Goal: Complete application form

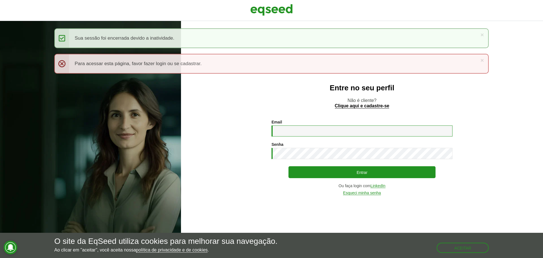
type input "**********"
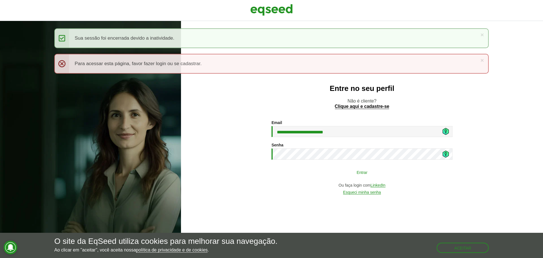
click at [371, 172] on button "Entrar" at bounding box center [362, 172] width 147 height 11
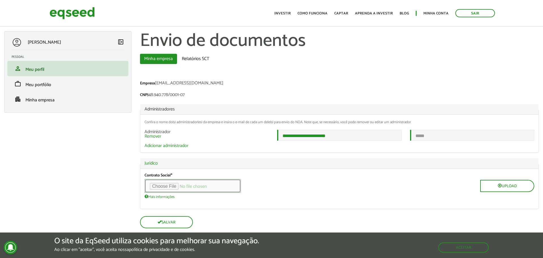
click at [171, 188] on input "file" at bounding box center [193, 186] width 97 height 14
type input "**********"
drag, startPoint x: 223, startPoint y: 107, endPoint x: 320, endPoint y: 110, distance: 97.1
click at [318, 110] on legend "Administradores" at bounding box center [339, 109] width 399 height 10
click at [510, 193] on span "Upload" at bounding box center [508, 186] width 54 height 14
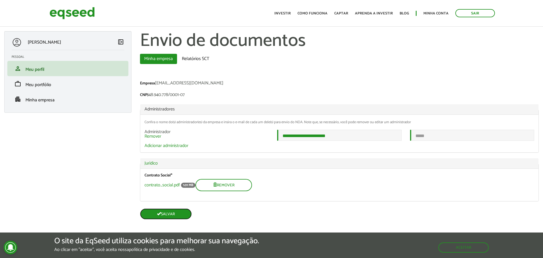
click at [183, 219] on button "Salvar" at bounding box center [166, 213] width 52 height 11
type input "**********"
click at [477, 249] on button "Aceitar" at bounding box center [464, 247] width 49 height 9
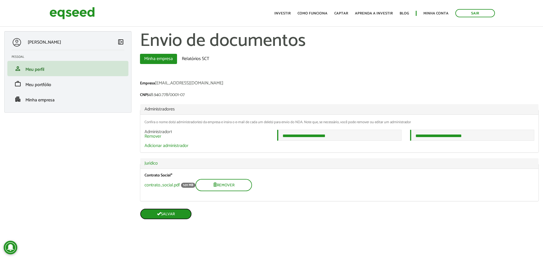
click at [172, 215] on button "Salvar" at bounding box center [166, 213] width 52 height 11
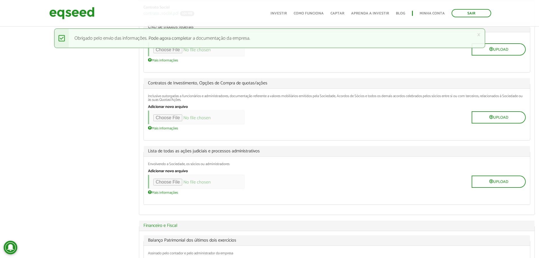
scroll to position [113, 0]
drag, startPoint x: 208, startPoint y: 84, endPoint x: 256, endPoint y: 86, distance: 48.4
click at [256, 86] on span "Contratos de Investimento, Opções de Compra de quotas/ações" at bounding box center [337, 84] width 378 height 5
click at [336, 118] on div "Upload" at bounding box center [337, 118] width 378 height 14
drag, startPoint x: 153, startPoint y: 97, endPoint x: 404, endPoint y: 95, distance: 250.8
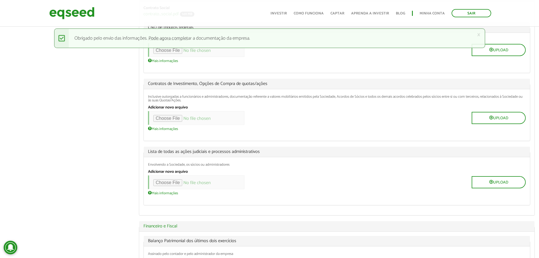
click at [419, 87] on fieldset "Contratos de Investimento, Opções de Compra de quotas/ações Inclusive outorgada…" at bounding box center [337, 110] width 387 height 62
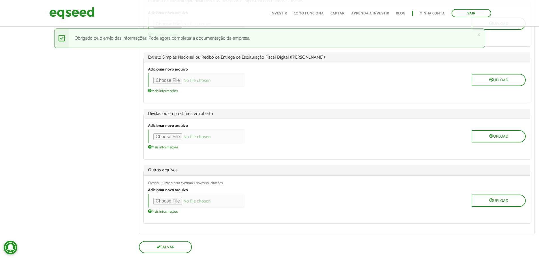
scroll to position [550, 0]
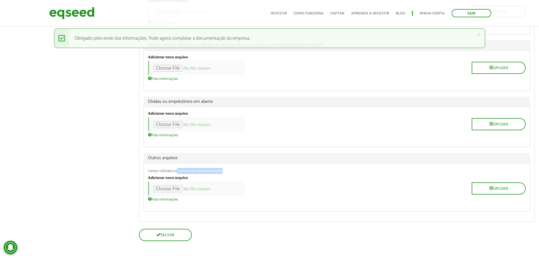
drag, startPoint x: 151, startPoint y: 172, endPoint x: 177, endPoint y: 168, distance: 26.6
click at [177, 168] on div "Campo utilizado para eventuais novas solicitações Adicionar novo arquivo Upload…" at bounding box center [337, 187] width 386 height 48
drag, startPoint x: 190, startPoint y: 175, endPoint x: 142, endPoint y: 166, distance: 48.9
click at [142, 166] on div "Balanço Patrimonial dos últimos dois exercícios Assinado pelo contador e pelo a…" at bounding box center [336, 8] width 395 height 427
drag, startPoint x: 175, startPoint y: 101, endPoint x: 209, endPoint y: 108, distance: 34.3
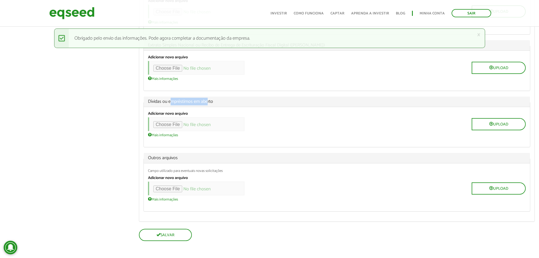
click at [208, 107] on fieldset "Dívidas ou empréstimos em aberto Adicionar novo arquivo Upload Mais informações…" at bounding box center [337, 122] width 387 height 51
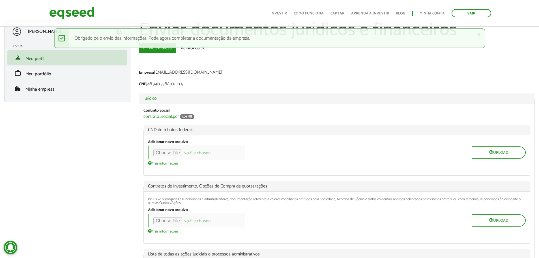
scroll to position [0, 0]
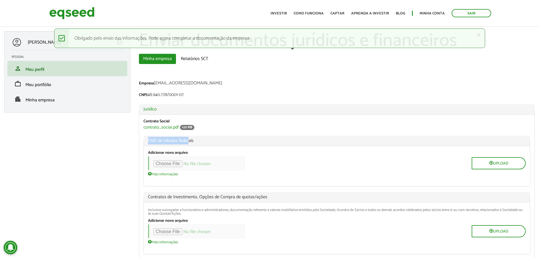
drag, startPoint x: 148, startPoint y: 139, endPoint x: 189, endPoint y: 144, distance: 41.9
click at [189, 144] on legend "CND de tributos federais" at bounding box center [337, 141] width 386 height 10
drag, startPoint x: 199, startPoint y: 142, endPoint x: 146, endPoint y: 138, distance: 52.6
click at [146, 138] on legend "CND de tributos federais" at bounding box center [337, 141] width 386 height 10
copy span "CND de tributos federais"
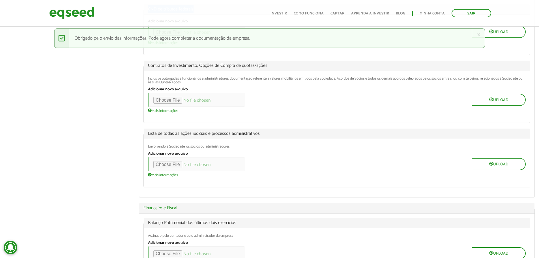
scroll to position [142, 0]
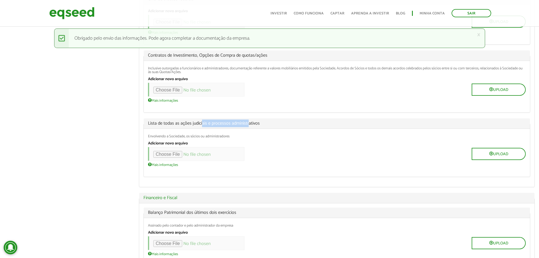
drag, startPoint x: 203, startPoint y: 125, endPoint x: 251, endPoint y: 120, distance: 48.4
click at [250, 121] on span "Lista de todas as ações judiciais e processos administrativos" at bounding box center [337, 123] width 378 height 5
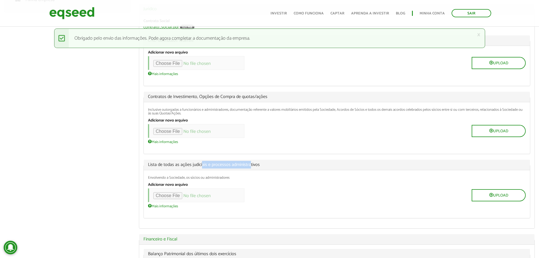
scroll to position [85, 0]
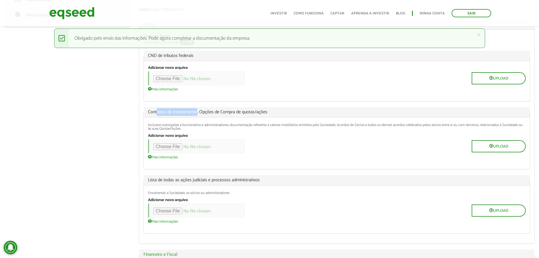
drag, startPoint x: 157, startPoint y: 111, endPoint x: 197, endPoint y: 110, distance: 40.2
click at [197, 110] on span "Contratos de Investimento, Opções de Compra de quotas/ações" at bounding box center [337, 112] width 378 height 5
click at [202, 111] on span "Contratos de Investimento, Opções de Compra de quotas/ações" at bounding box center [337, 112] width 378 height 5
drag, startPoint x: 282, startPoint y: 111, endPoint x: 203, endPoint y: 112, distance: 79.3
click at [203, 112] on span "Contratos de Investimento, Opções de Compra de quotas/ações" at bounding box center [337, 112] width 378 height 5
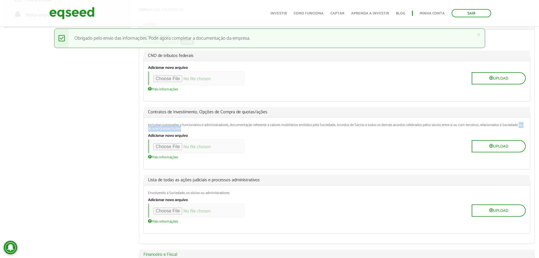
drag, startPoint x: 148, startPoint y: 127, endPoint x: 182, endPoint y: 132, distance: 34.2
click at [181, 132] on div "Inclusive outorgadas a funcionários e administradores, documentação referente a…" at bounding box center [337, 143] width 386 height 52
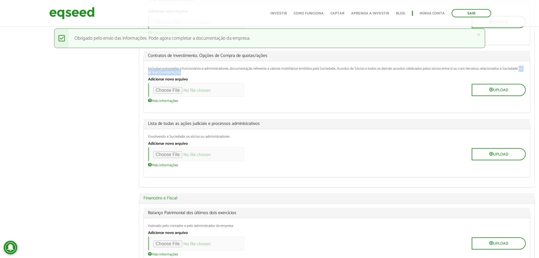
scroll to position [142, 0]
drag, startPoint x: 219, startPoint y: 126, endPoint x: 270, endPoint y: 119, distance: 51.4
click at [270, 119] on legend "Lista de todas as ações judiciais e processos administrativos" at bounding box center [337, 123] width 386 height 10
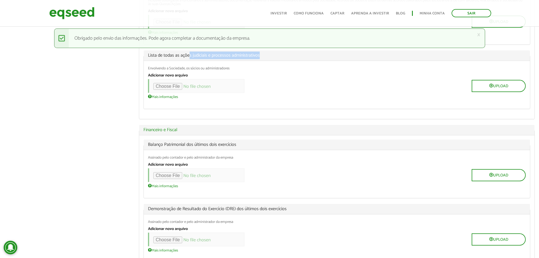
scroll to position [226, 0]
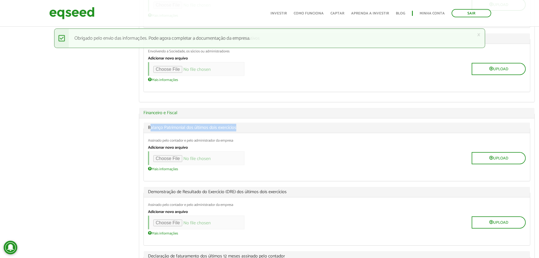
drag, startPoint x: 152, startPoint y: 126, endPoint x: 250, endPoint y: 123, distance: 98.5
click at [250, 123] on legend "Balanço Patrimonial dos últimos dois exercícios" at bounding box center [337, 128] width 386 height 10
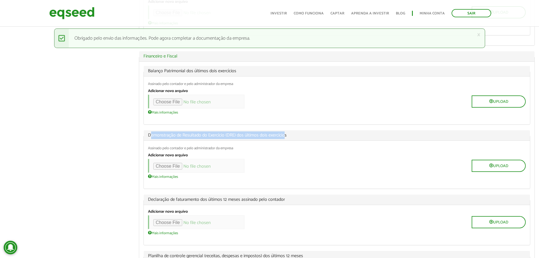
drag, startPoint x: 150, startPoint y: 136, endPoint x: 288, endPoint y: 131, distance: 137.6
click at [287, 131] on legend "Demonstração de Resultado do Exercício (DRE) dos últimos dois exercícios" at bounding box center [337, 135] width 386 height 10
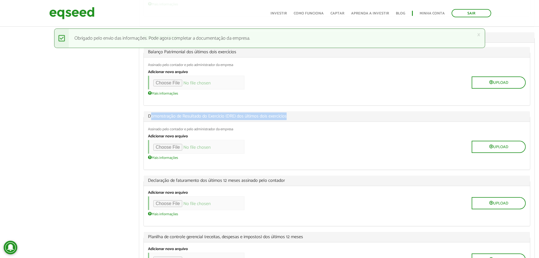
scroll to position [340, 0]
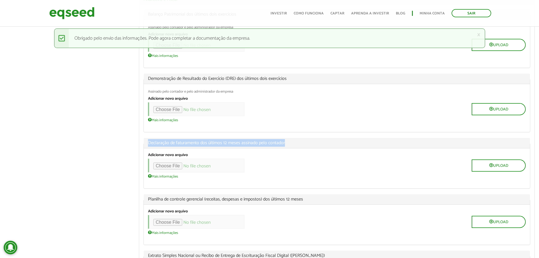
drag, startPoint x: 148, startPoint y: 144, endPoint x: 290, endPoint y: 141, distance: 141.6
click at [289, 141] on span "Declaração de faturamento dos últimos 12 meses assinado pelo contador" at bounding box center [337, 143] width 378 height 5
copy span "Declaração de faturamento dos últimos 12 meses assinado pelo contador"
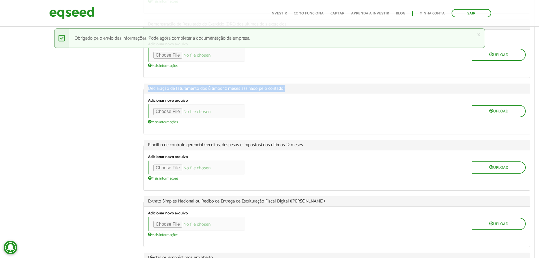
scroll to position [396, 0]
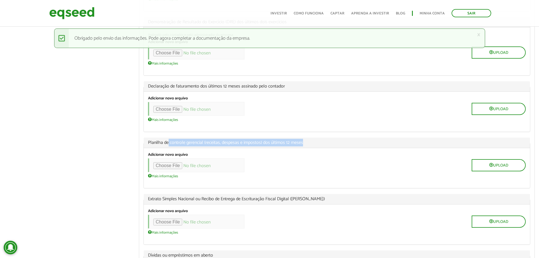
drag, startPoint x: 196, startPoint y: 138, endPoint x: 310, endPoint y: 139, distance: 114.6
click at [309, 138] on legend "Planilha de controle gerencial (receitas, despesas e impostos) dos últimos 12 m…" at bounding box center [337, 143] width 386 height 10
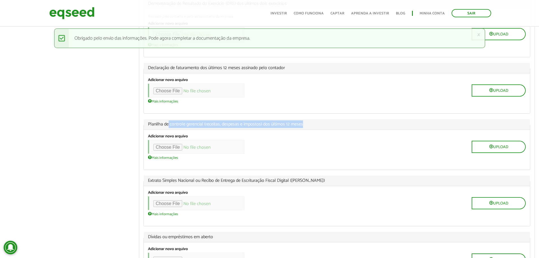
scroll to position [425, 0]
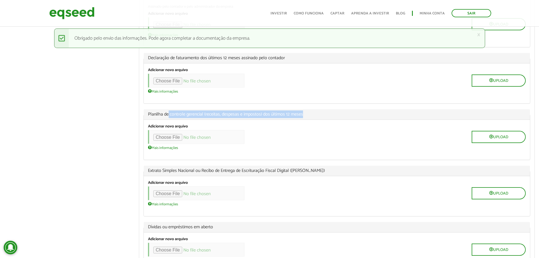
drag, startPoint x: 144, startPoint y: 170, endPoint x: 333, endPoint y: 169, distance: 188.8
click at [333, 169] on legend "Extrato Simples Nacional ou Recibo de Entrega de Escrituração Fiscal Digital (L…" at bounding box center [337, 171] width 386 height 10
copy span "Extrato Simples Nacional ou Recibo de Entrega de Escrituração Fiscal Digital (L…"
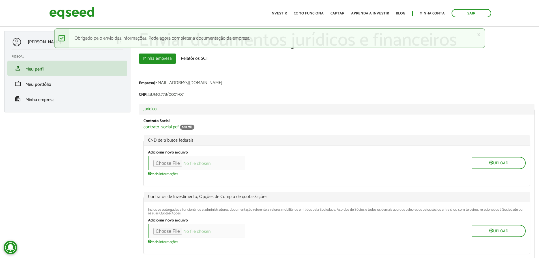
scroll to position [0, 0]
drag, startPoint x: 148, startPoint y: 140, endPoint x: 196, endPoint y: 141, distance: 47.8
click at [196, 141] on span "CND de tributos federais" at bounding box center [337, 140] width 378 height 5
copy span "CND de tributos federais"
click at [177, 163] on input "file" at bounding box center [196, 163] width 97 height 14
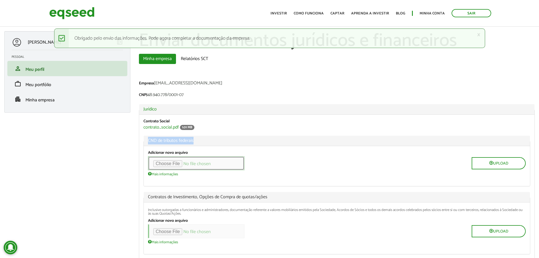
type input "**********"
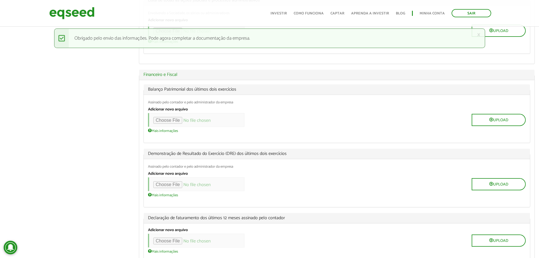
scroll to position [311, 0]
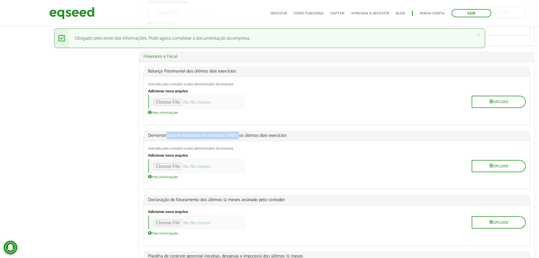
drag, startPoint x: 209, startPoint y: 141, endPoint x: 242, endPoint y: 138, distance: 32.4
click at [241, 138] on span "Demonstração de Resultado do Exercício (DRE) dos últimos dois exercícios" at bounding box center [337, 135] width 378 height 5
click at [274, 135] on span "Demonstração de Resultado do Exercício (DRE) dos últimos dois exercícios" at bounding box center [337, 135] width 378 height 5
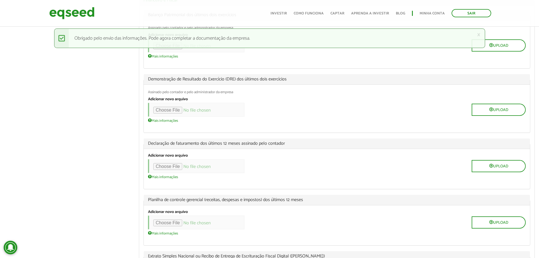
scroll to position [368, 0]
click at [180, 166] on input "file" at bounding box center [196, 166] width 97 height 14
type input "**********"
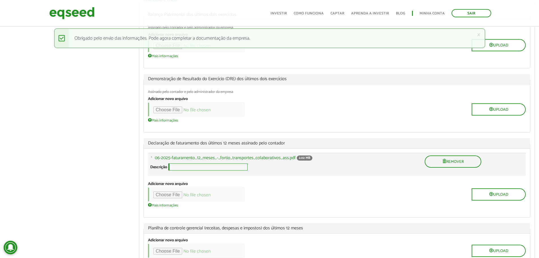
click at [198, 170] on input "Descrição" at bounding box center [207, 166] width 79 height 7
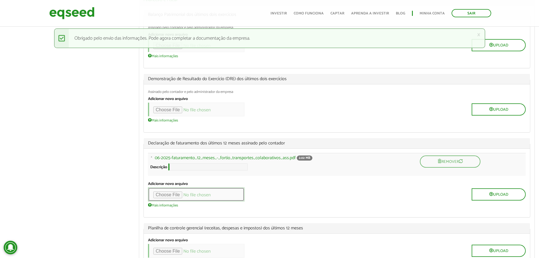
click at [179, 201] on input "file" at bounding box center [196, 194] width 97 height 14
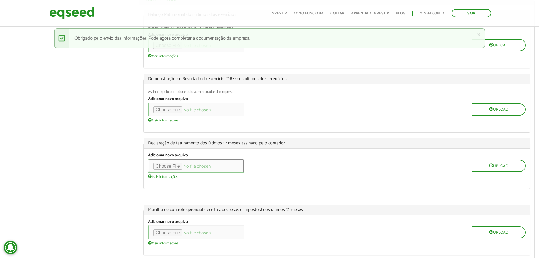
click at [183, 168] on input "file" at bounding box center [196, 166] width 97 height 14
type input "**********"
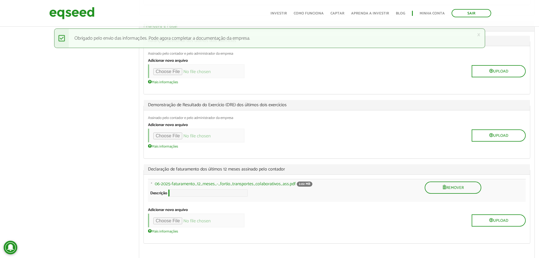
scroll to position [311, 0]
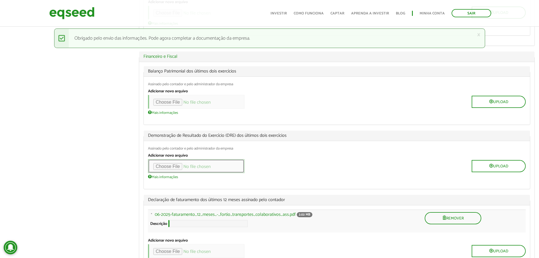
click at [177, 168] on input "file" at bounding box center [196, 166] width 97 height 14
type input "**********"
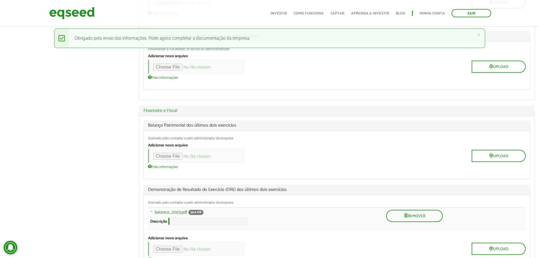
scroll to position [286, 0]
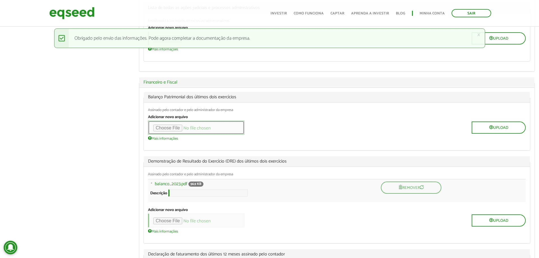
click at [182, 130] on input "file" at bounding box center [196, 128] width 97 height 14
type input "**********"
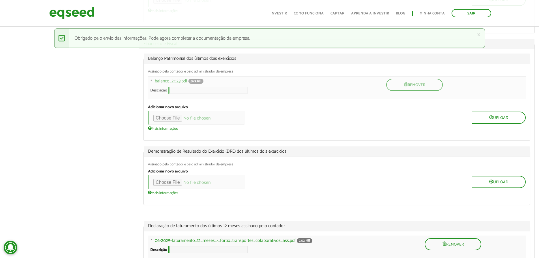
scroll to position [314, 0]
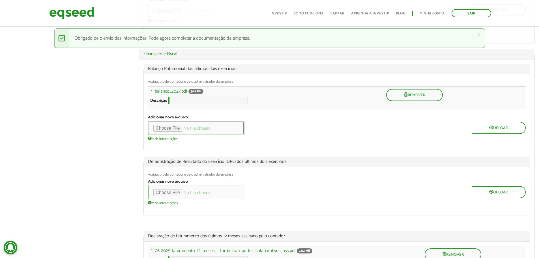
click at [178, 135] on input "file" at bounding box center [196, 128] width 97 height 14
type input "**********"
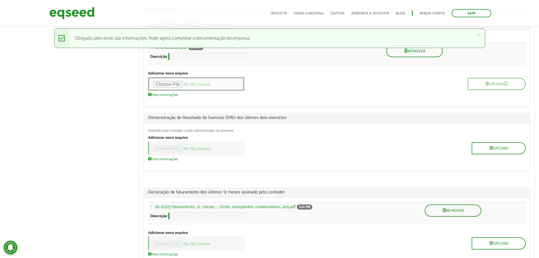
scroll to position [399, 0]
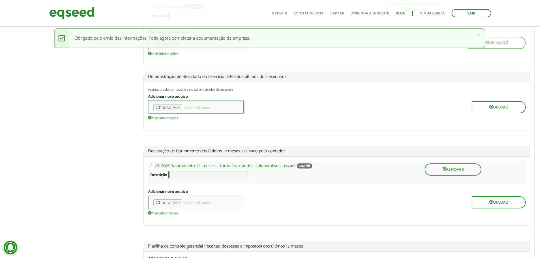
click at [172, 113] on input "file" at bounding box center [196, 107] width 97 height 14
type input "**********"
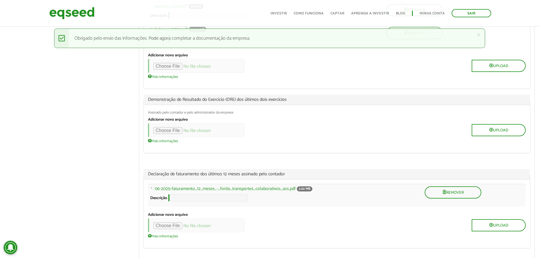
click at [488, 105] on legend "Demonstração de Resultado do Exercício (DRE) dos últimos dois exercícios" at bounding box center [337, 100] width 386 height 10
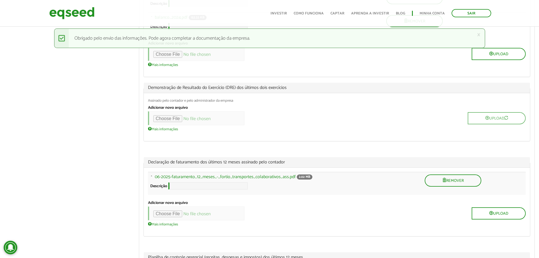
scroll to position [427, 0]
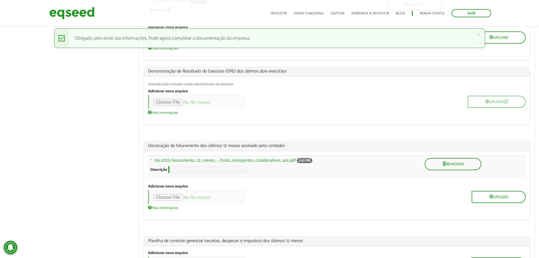
click at [299, 109] on div "Upload" at bounding box center [337, 102] width 378 height 14
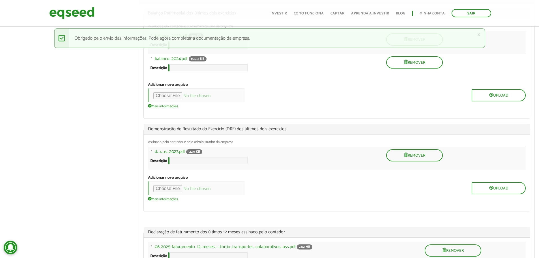
scroll to position [371, 0]
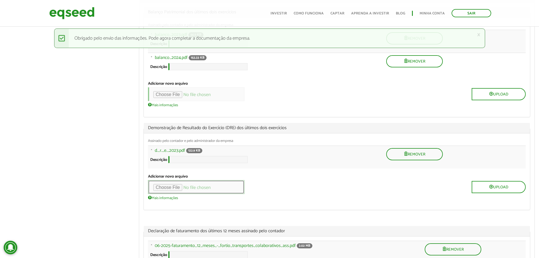
click at [175, 194] on input "file" at bounding box center [196, 187] width 97 height 14
type input "**********"
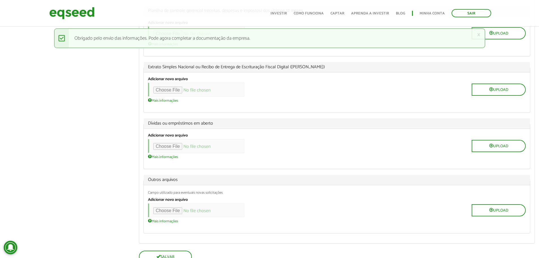
scroll to position [710, 0]
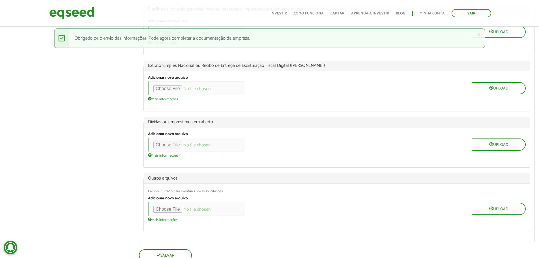
drag, startPoint x: 285, startPoint y: 83, endPoint x: 328, endPoint y: 83, distance: 43.0
click at [328, 68] on span "Extrato Simples Nacional ou Recibo de Entrega de Escrituração Fiscal Digital (L…" at bounding box center [337, 65] width 378 height 5
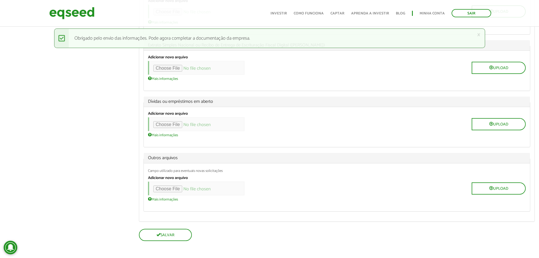
scroll to position [746, 0]
click at [173, 127] on input "file" at bounding box center [196, 124] width 97 height 14
type input "**********"
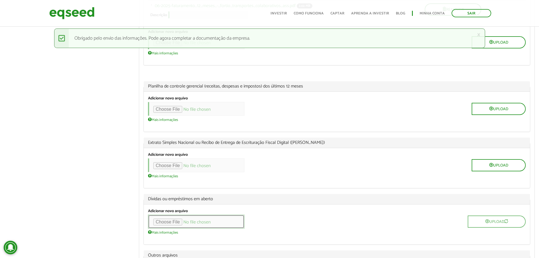
scroll to position [633, 0]
